Goal: Check status: Check status

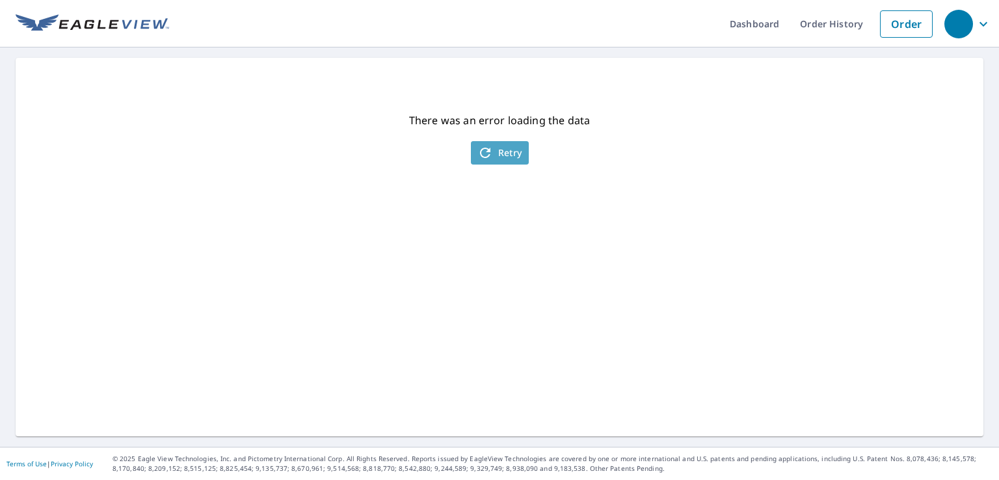
click at [493, 157] on span "Retry" at bounding box center [499, 153] width 45 height 16
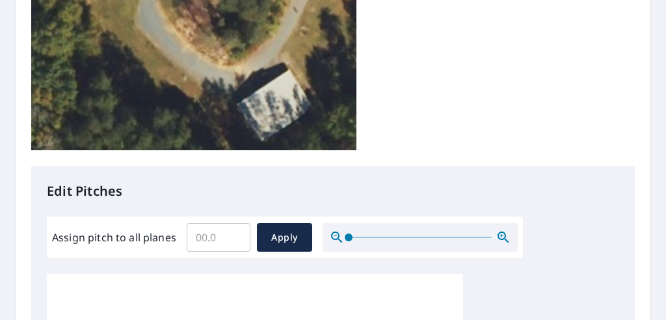
scroll to position [9, 0]
click at [500, 234] on icon "button" at bounding box center [501, 235] width 3 height 3
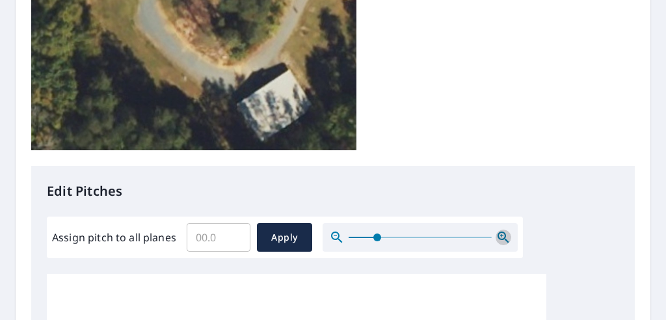
click at [500, 234] on icon "button" at bounding box center [501, 235] width 3 height 3
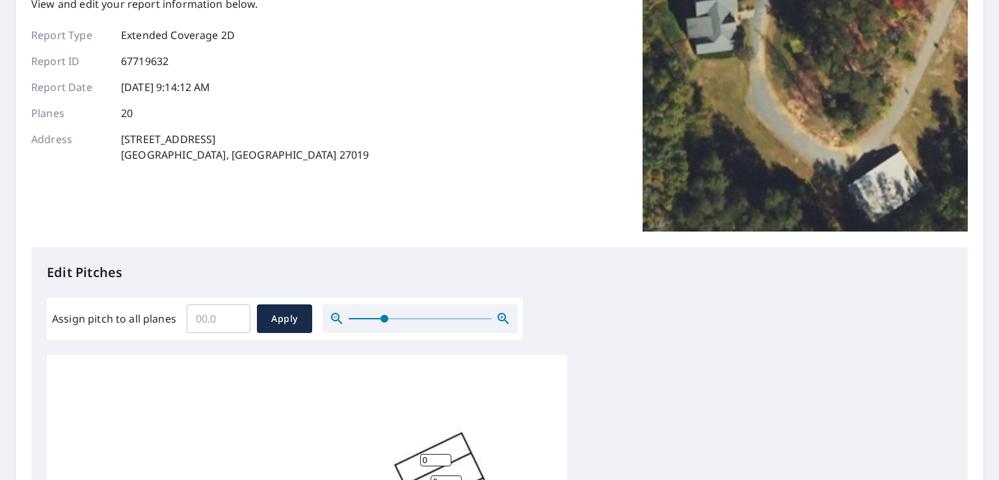
scroll to position [195, 0]
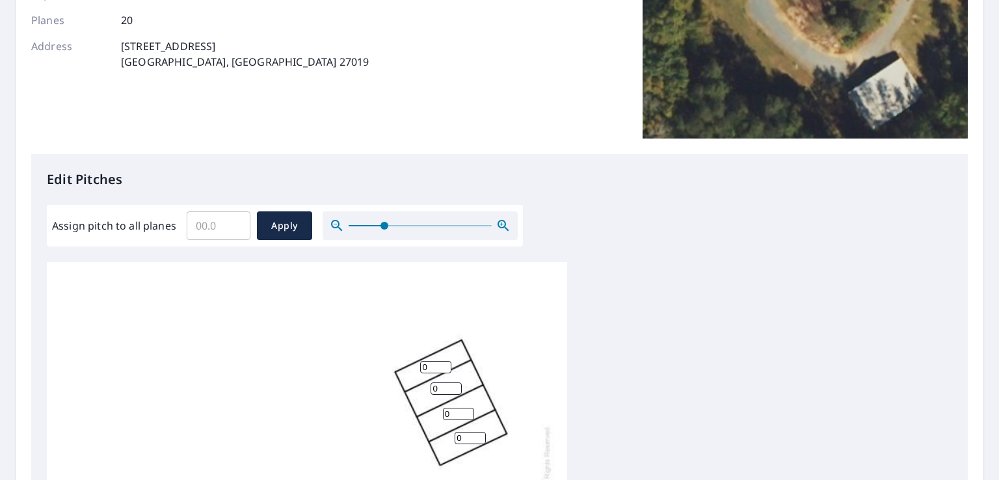
click at [336, 226] on icon "button" at bounding box center [337, 226] width 16 height 16
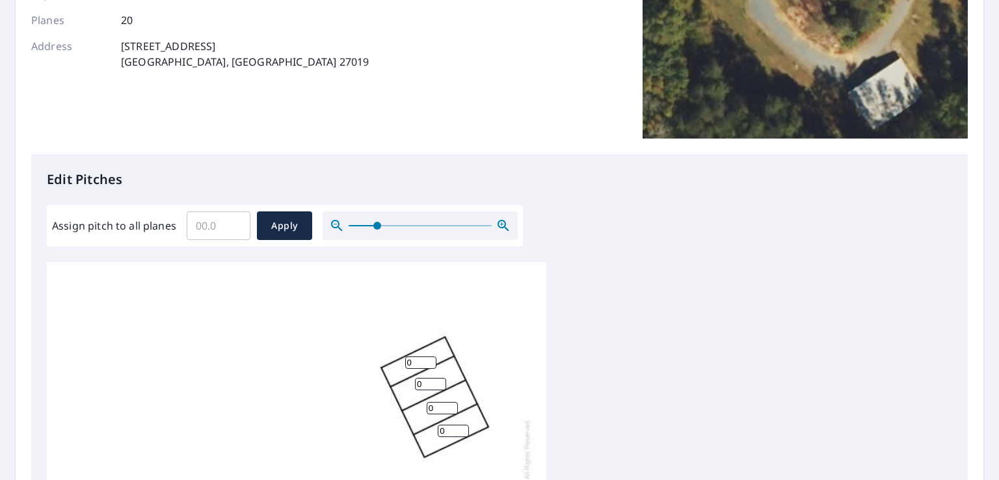
click at [336, 226] on icon "button" at bounding box center [337, 226] width 16 height 16
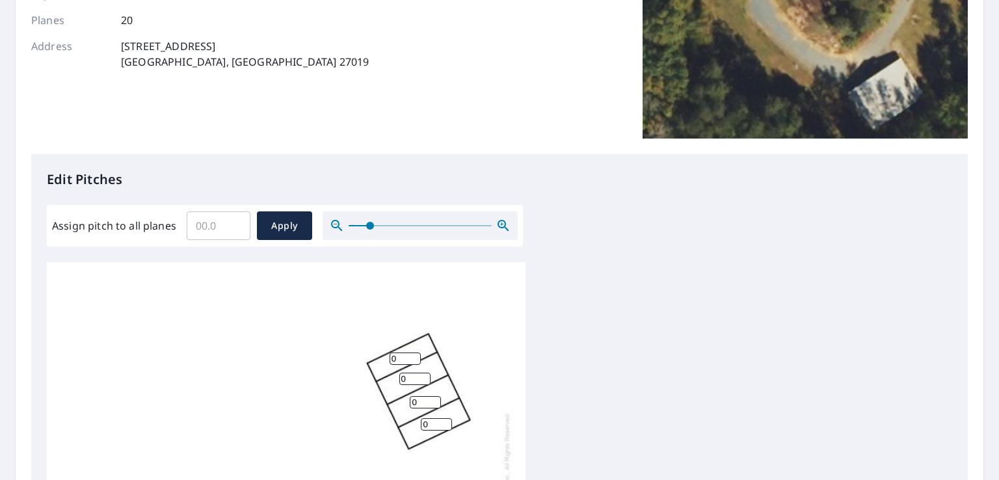
click at [336, 226] on icon "button" at bounding box center [337, 226] width 16 height 16
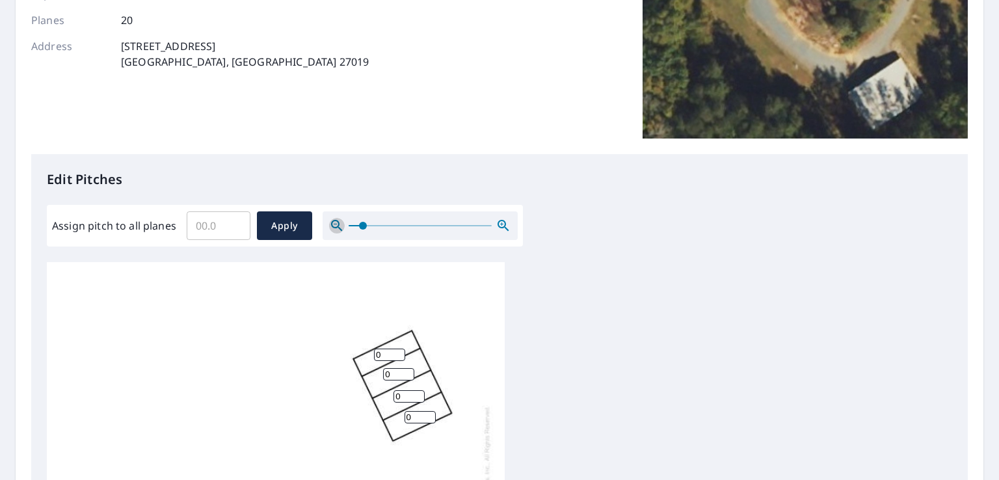
click at [336, 226] on icon "button" at bounding box center [337, 226] width 16 height 16
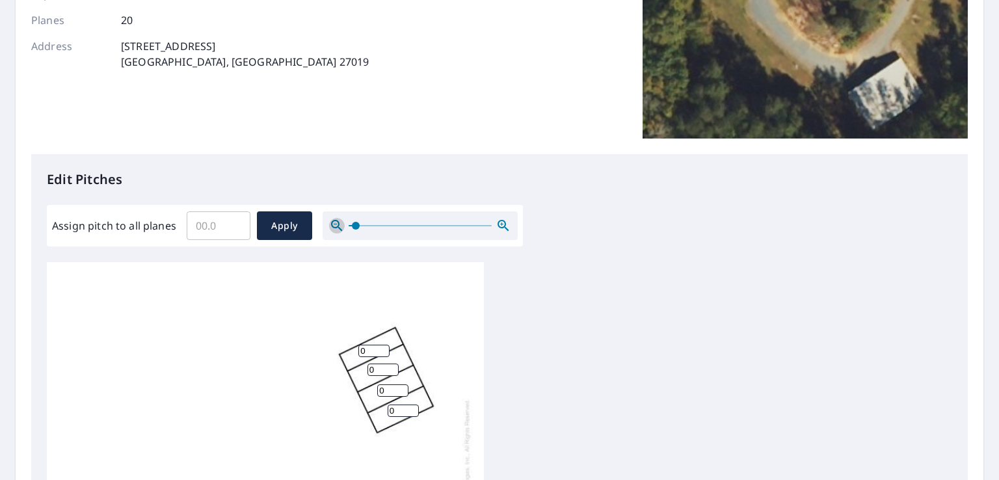
click at [336, 226] on icon "button" at bounding box center [337, 226] width 16 height 16
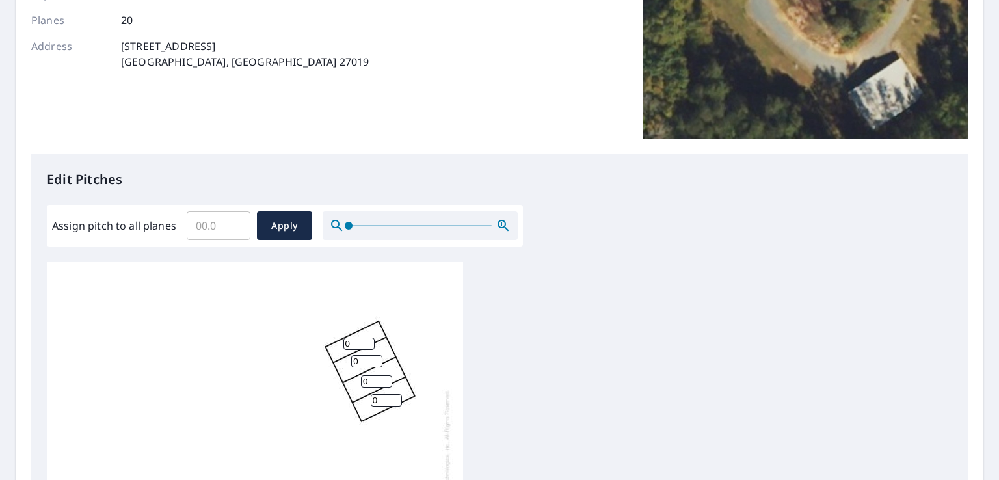
scroll to position [0, 0]
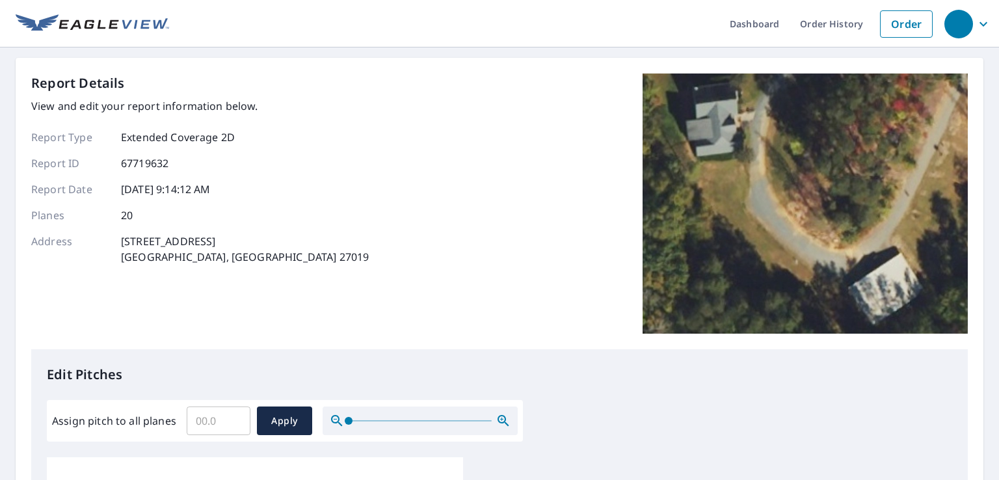
click at [714, 99] on img at bounding box center [804, 203] width 325 height 260
